Goal: Check status: Check status

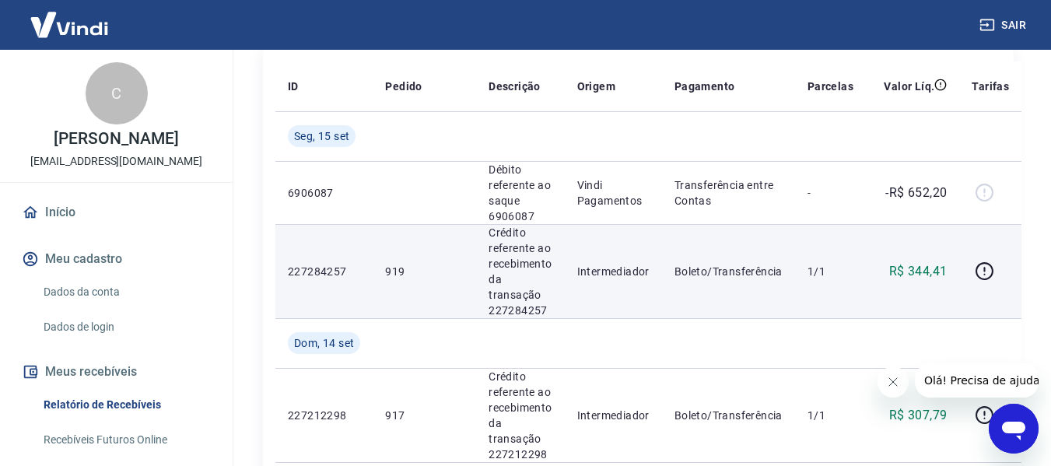
scroll to position [311, 0]
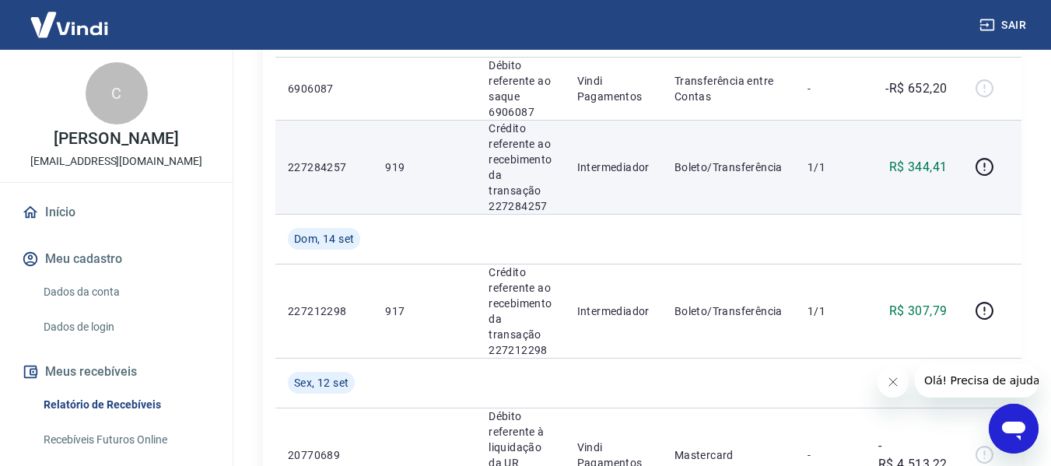
click at [391, 161] on p "919" at bounding box center [424, 167] width 79 height 16
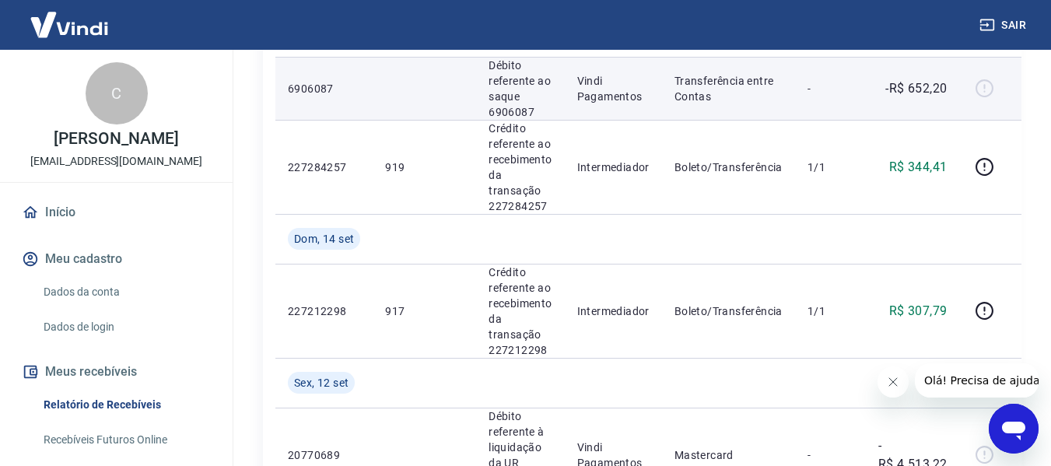
drag, startPoint x: 391, startPoint y: 161, endPoint x: 486, endPoint y: 70, distance: 132.1
click at [486, 70] on td "Débito referente ao saque 6906087" at bounding box center [520, 88] width 88 height 63
click at [310, 86] on p "6906087" at bounding box center [324, 89] width 72 height 16
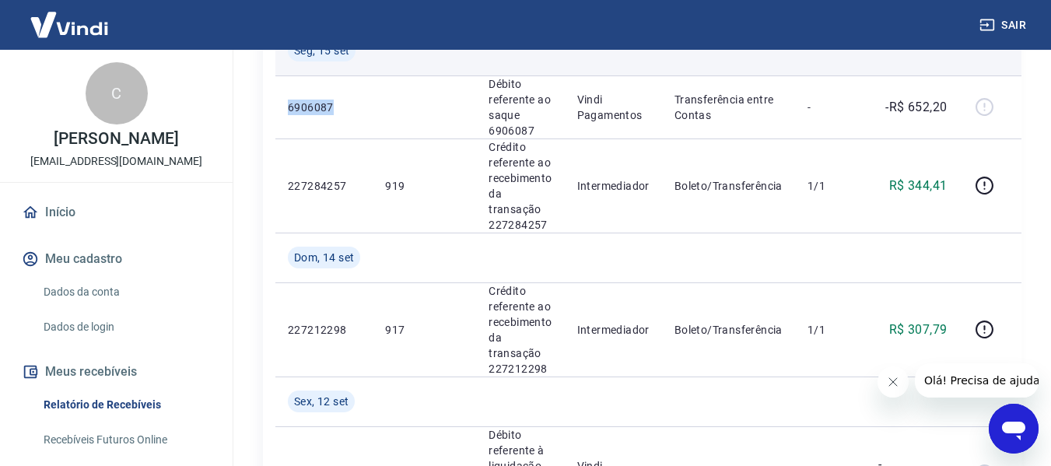
scroll to position [156, 0]
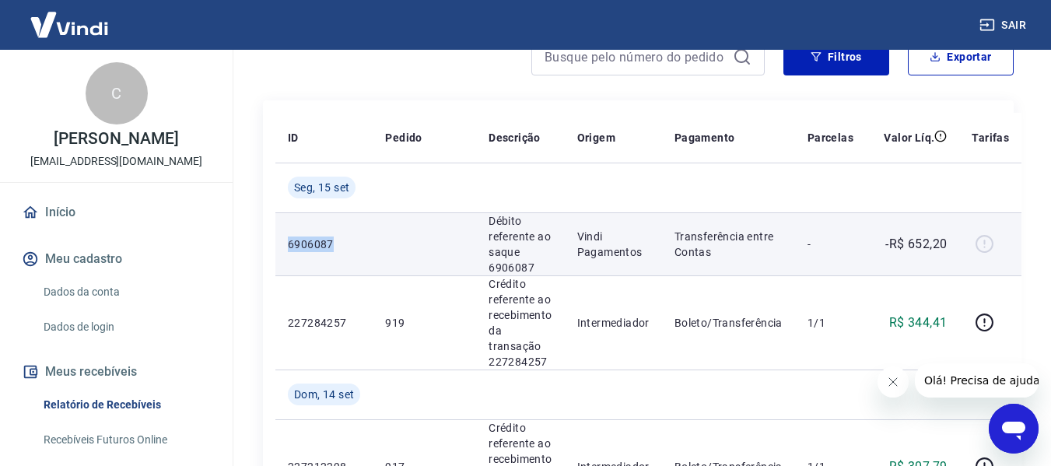
copy p "6906087"
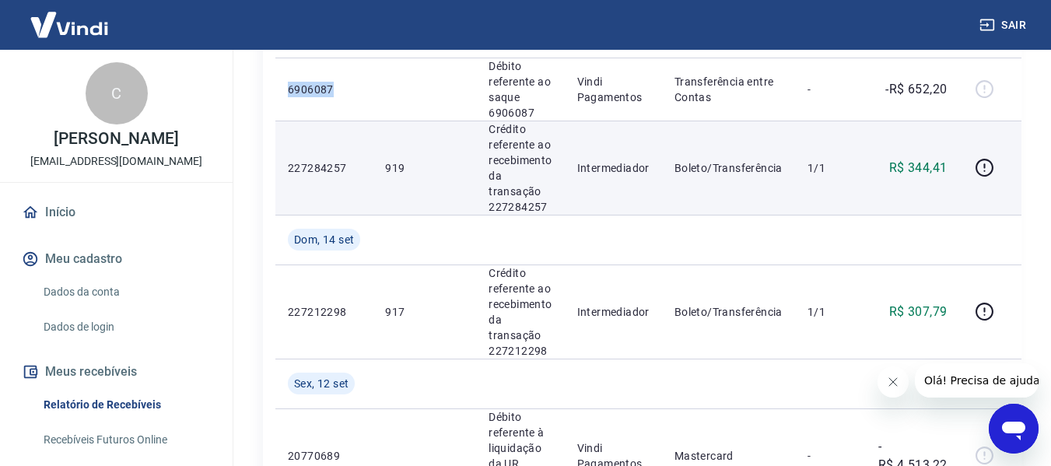
scroll to position [311, 0]
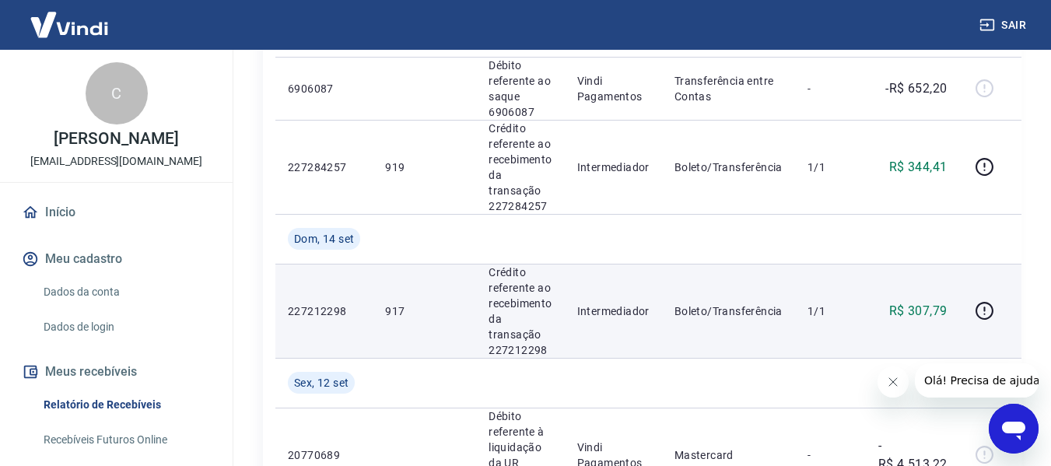
click at [402, 298] on td "917" at bounding box center [424, 311] width 103 height 94
click at [399, 298] on td "917" at bounding box center [424, 311] width 103 height 94
click at [398, 305] on p "917" at bounding box center [424, 311] width 79 height 16
